Goal: Transaction & Acquisition: Purchase product/service

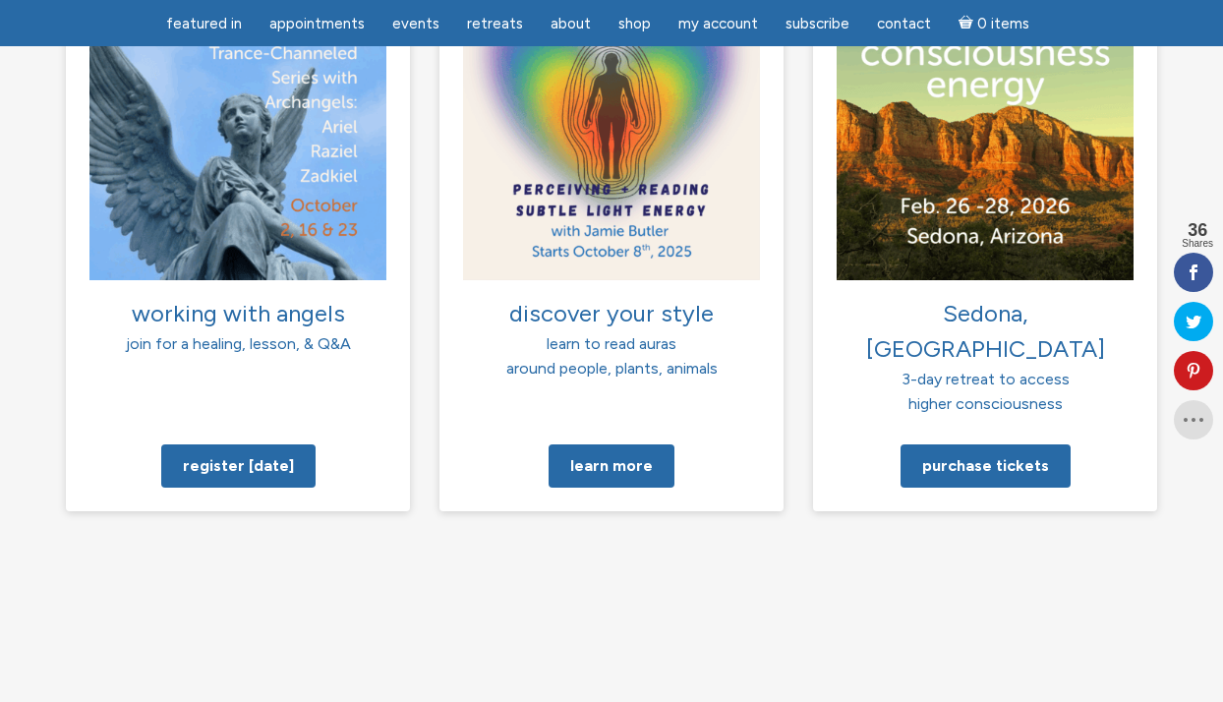
scroll to position [1644, 0]
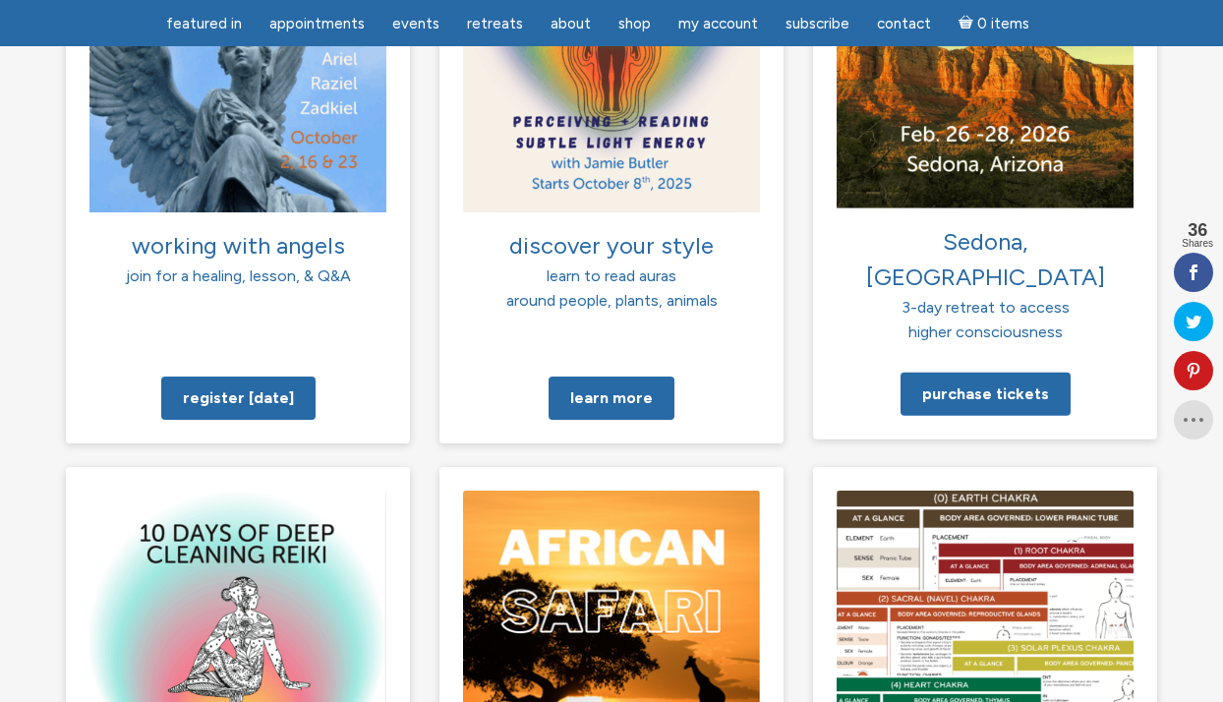
click at [987, 226] on span "Sedona, [GEOGRAPHIC_DATA]" at bounding box center [985, 258] width 239 height 64
click at [987, 110] on img at bounding box center [985, 59] width 297 height 297
click at [974, 372] on link "Purchase tickets" at bounding box center [986, 393] width 170 height 43
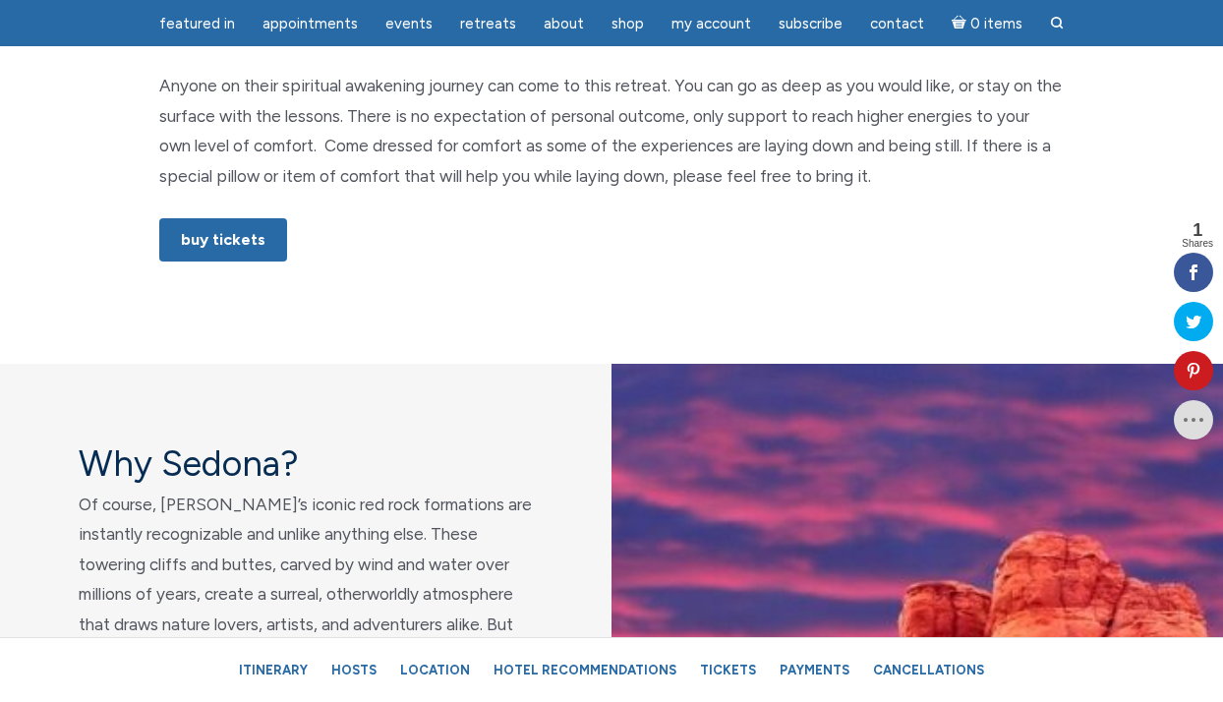
scroll to position [1326, 0]
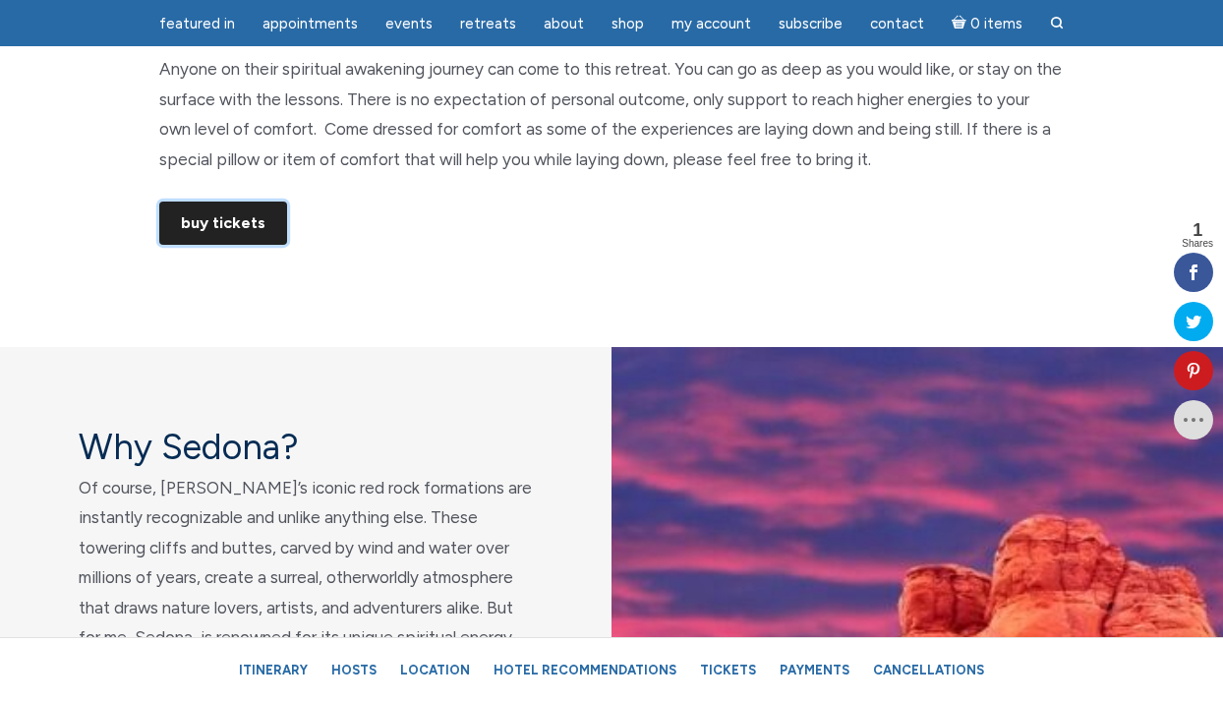
click at [233, 232] on link "Buy Tickets" at bounding box center [223, 223] width 128 height 43
